Goal: Check status: Check status

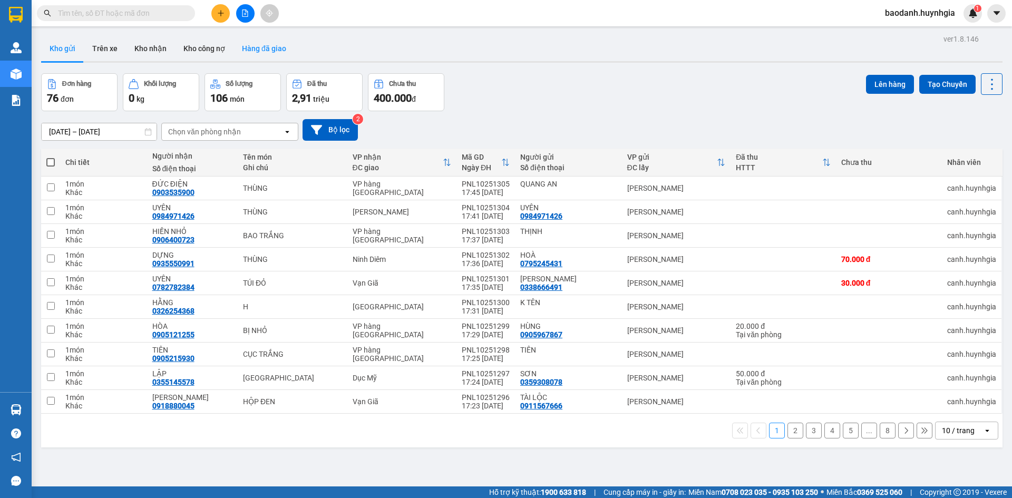
click at [271, 54] on button "Hàng đã giao" at bounding box center [263, 48] width 61 height 25
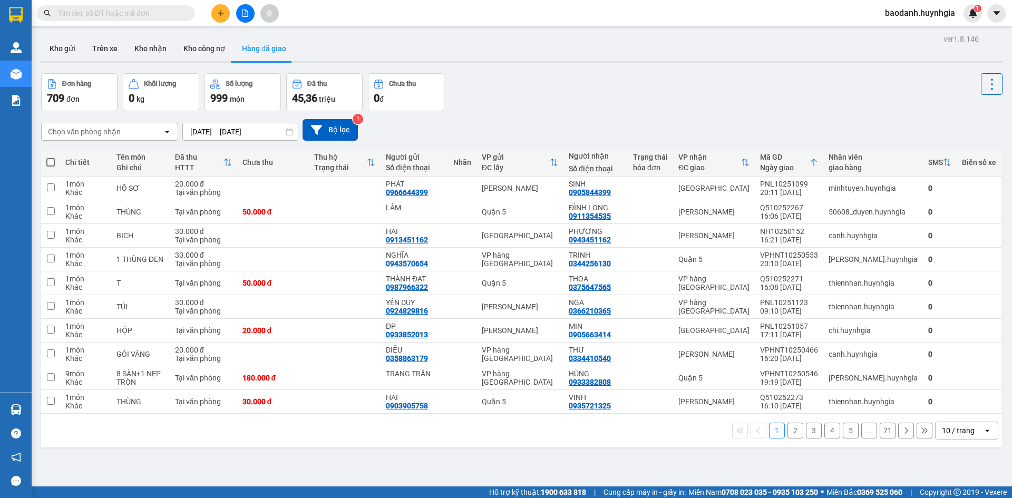
click at [233, 138] on div "ver 1.8.146 Kho gửi Trên xe Kho nhận Kho công nợ Hàng đã giao Đơn hàng 709 đơn …" at bounding box center [522, 281] width 970 height 498
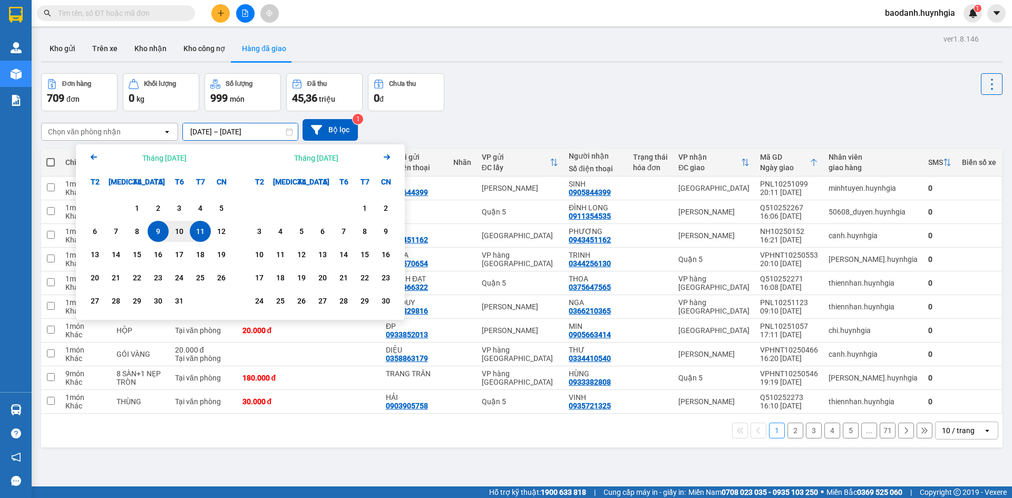
click at [244, 129] on input "[DATE] – [DATE]" at bounding box center [240, 131] width 115 height 17
click at [174, 233] on div "10" at bounding box center [179, 231] width 15 height 13
click at [179, 228] on div "10" at bounding box center [179, 231] width 15 height 13
type input "[DATE] – [DATE]"
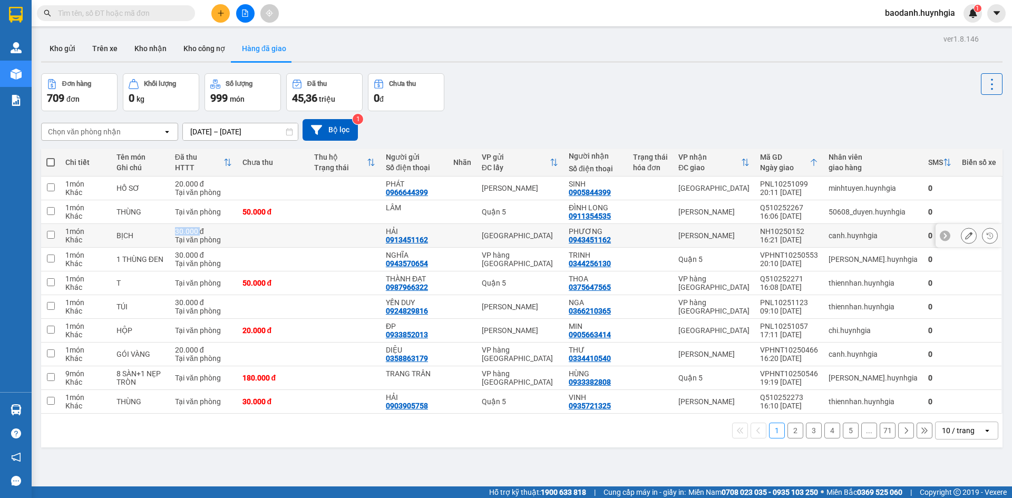
click at [179, 228] on td "30.000 đ Tại văn phòng" at bounding box center [203, 236] width 67 height 24
checkbox input "false"
